Goal: Check status: Check status

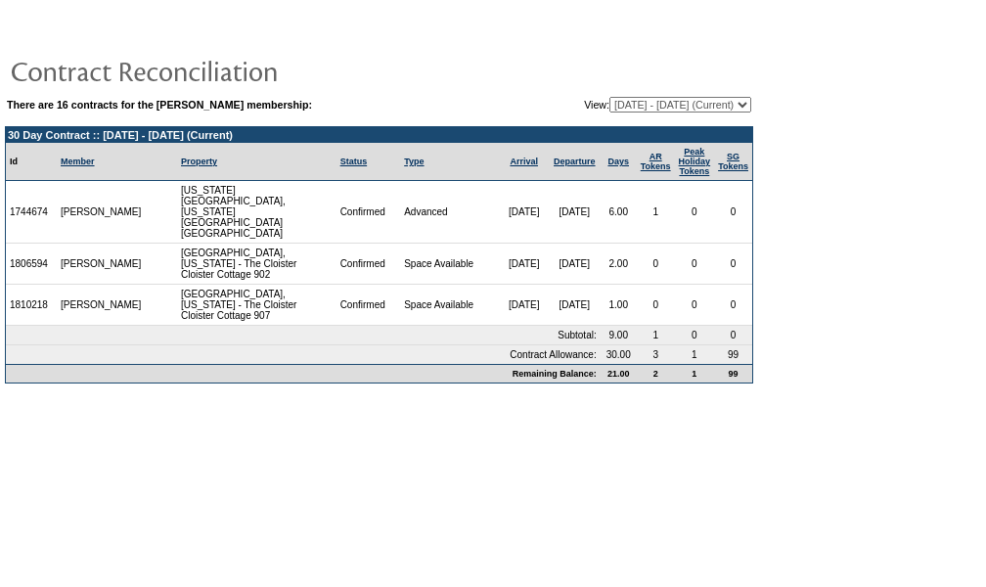
click at [720, 107] on select "[DATE] - [DATE] [DATE] - [DATE] [DATE] - [DATE] [DATE] - [DATE] [DATE] - [DATE]…" at bounding box center [680, 105] width 142 height 16
select select "123731"
click at [609, 97] on select "[DATE] - [DATE] [DATE] - [DATE] [DATE] - [DATE] [DATE] - [DATE] [DATE] - [DATE]…" at bounding box center [680, 105] width 142 height 16
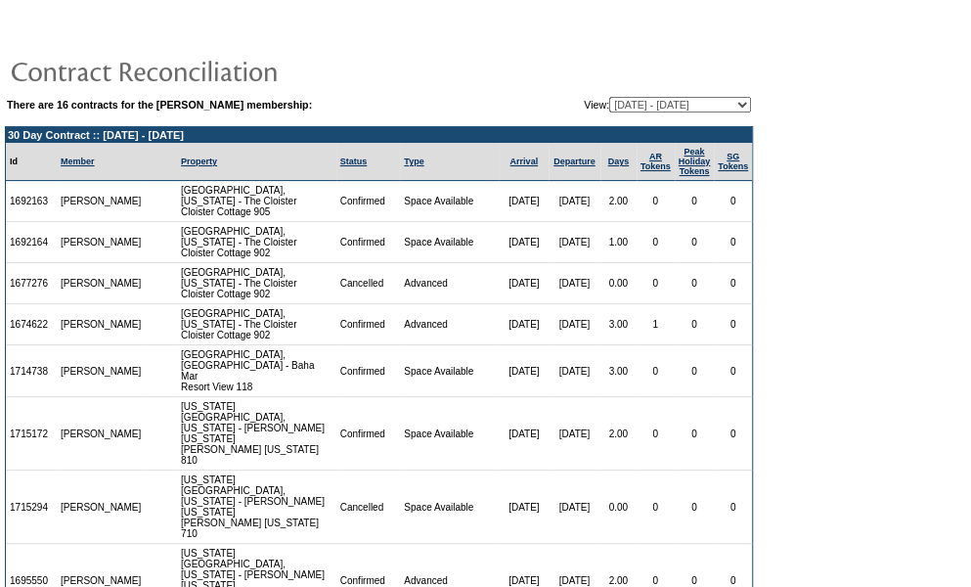
click at [683, 103] on select "[DATE] - [DATE] [DATE] - [DATE] [DATE] - [DATE] [DATE] - [DATE] [DATE] - [DATE]…" at bounding box center [680, 105] width 142 height 16
select select "129389"
click at [609, 97] on select "[DATE] - [DATE] [DATE] - [DATE] [DATE] - [DATE] [DATE] - [DATE] [DATE] - [DATE]…" at bounding box center [680, 105] width 142 height 16
